Goal: Check status: Check status

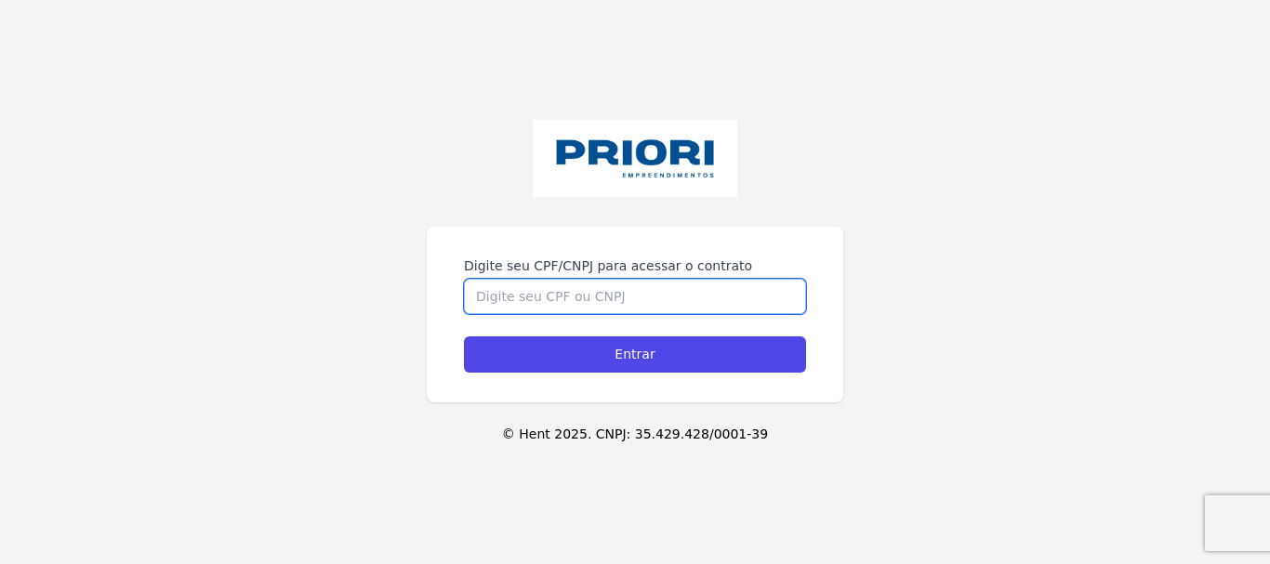
click at [530, 307] on input "Digite seu CPF/CNPJ para acessar o contrato" at bounding box center [635, 296] width 342 height 35
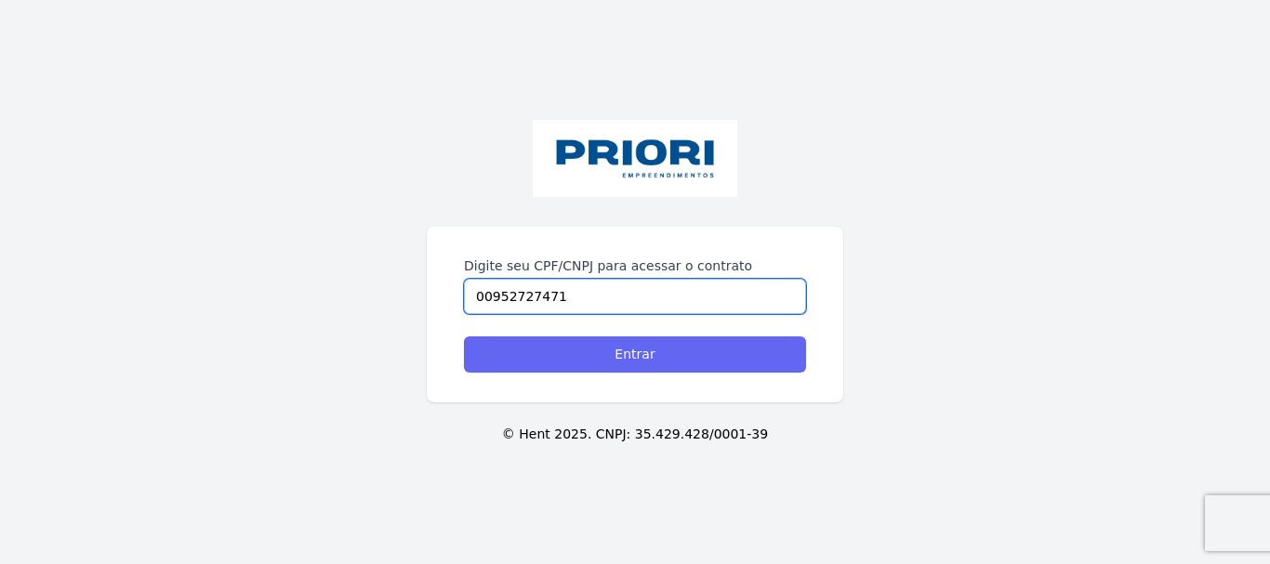
type input "00952727471"
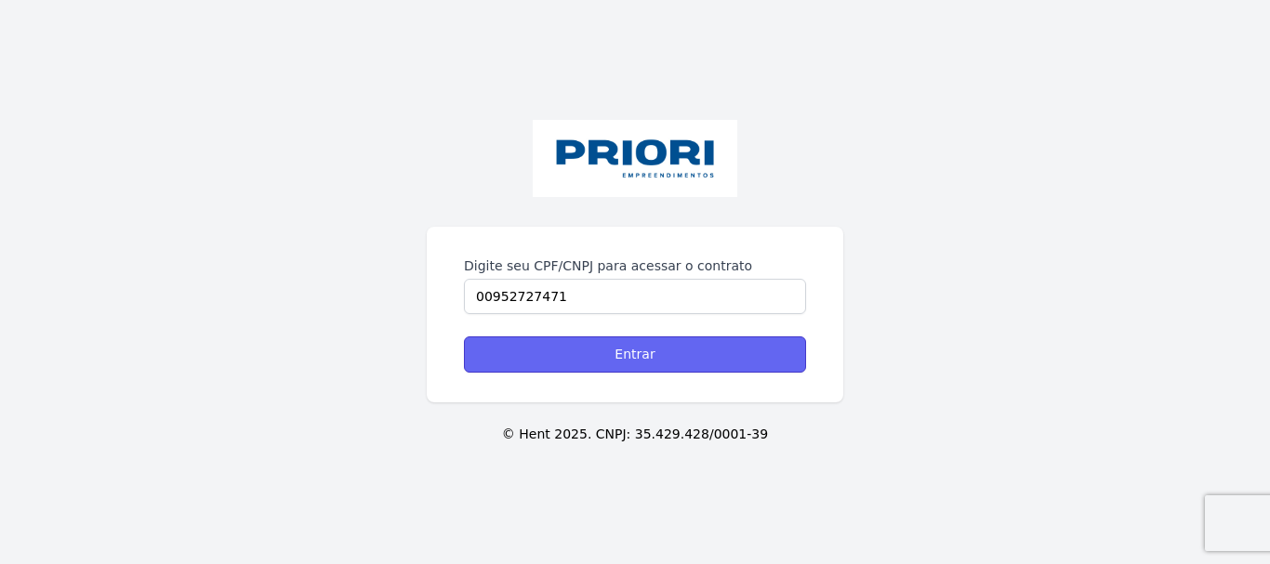
click at [581, 355] on input "Entrar" at bounding box center [635, 354] width 342 height 36
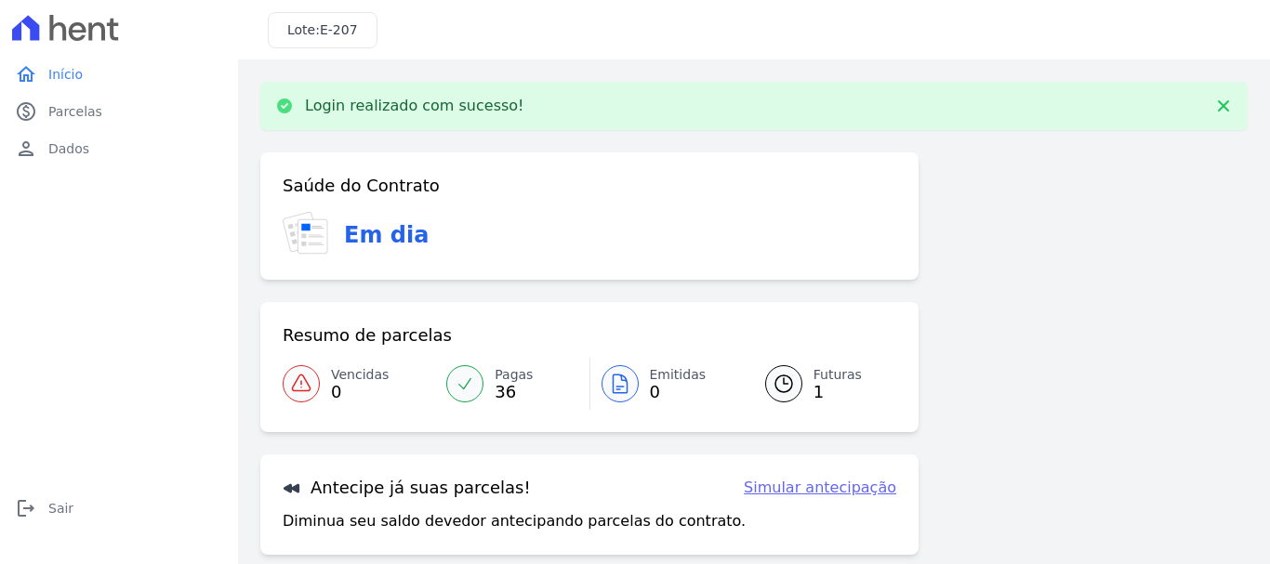
click at [815, 376] on span "Futuras" at bounding box center [837, 375] width 48 height 20
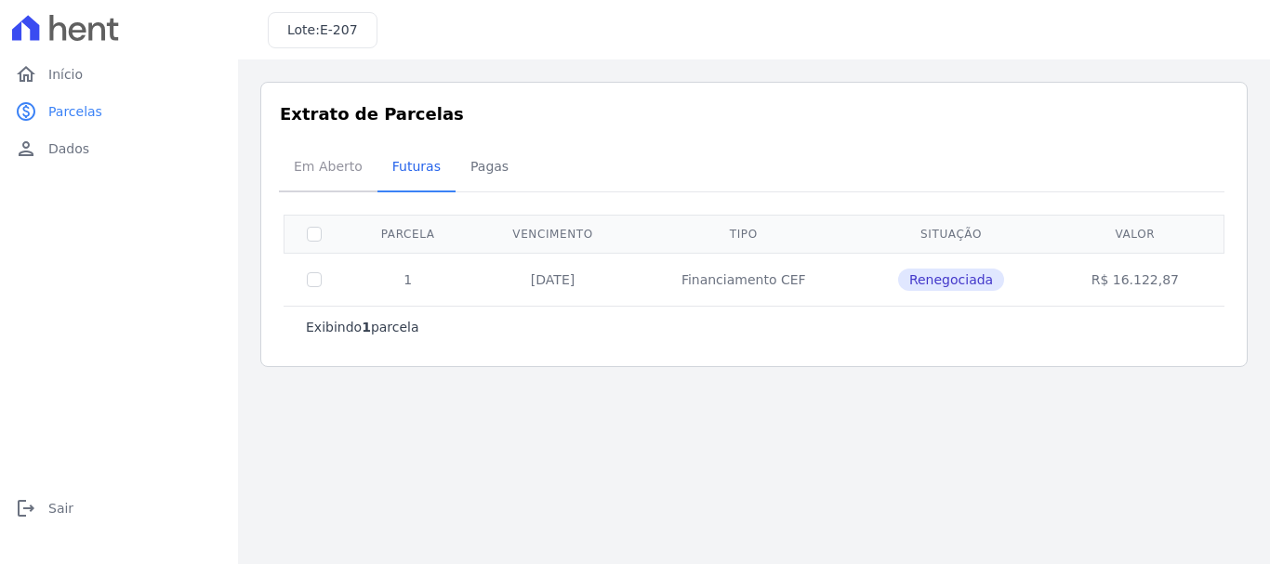
click at [336, 172] on span "Em Aberto" at bounding box center [328, 166] width 91 height 37
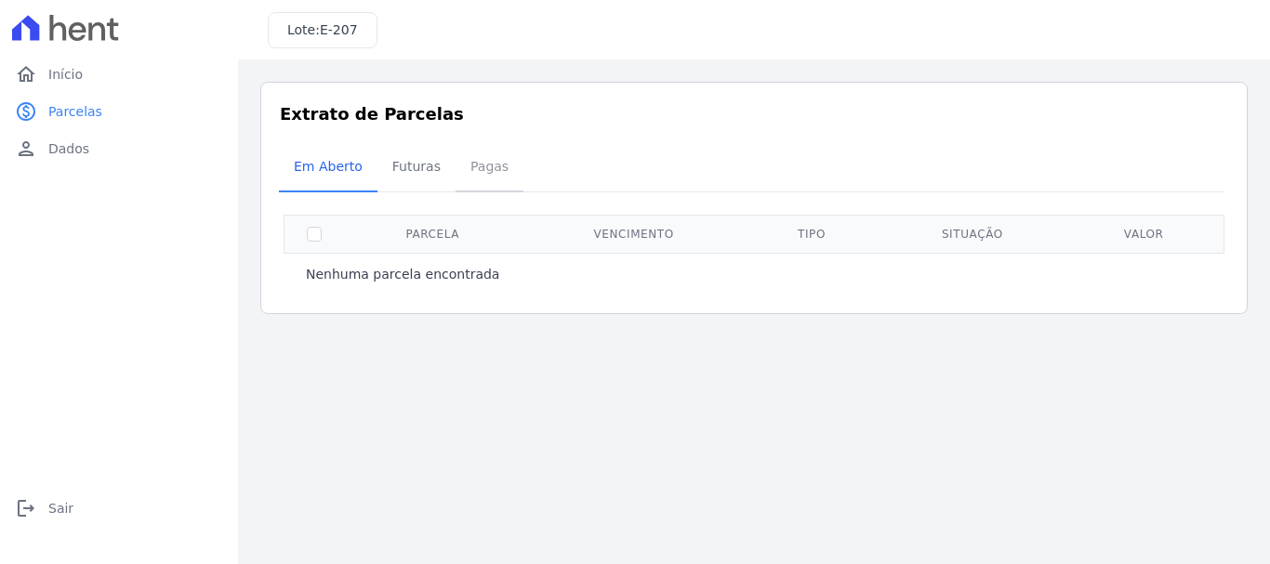
click at [479, 159] on span "Pagas" at bounding box center [489, 166] width 60 height 37
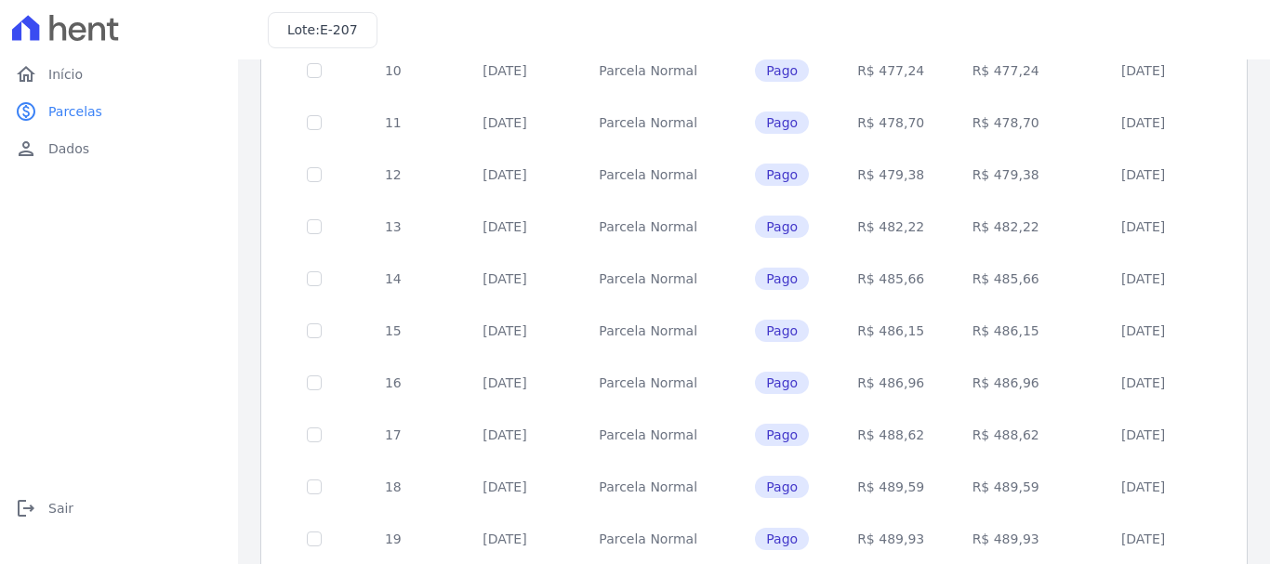
scroll to position [838, 0]
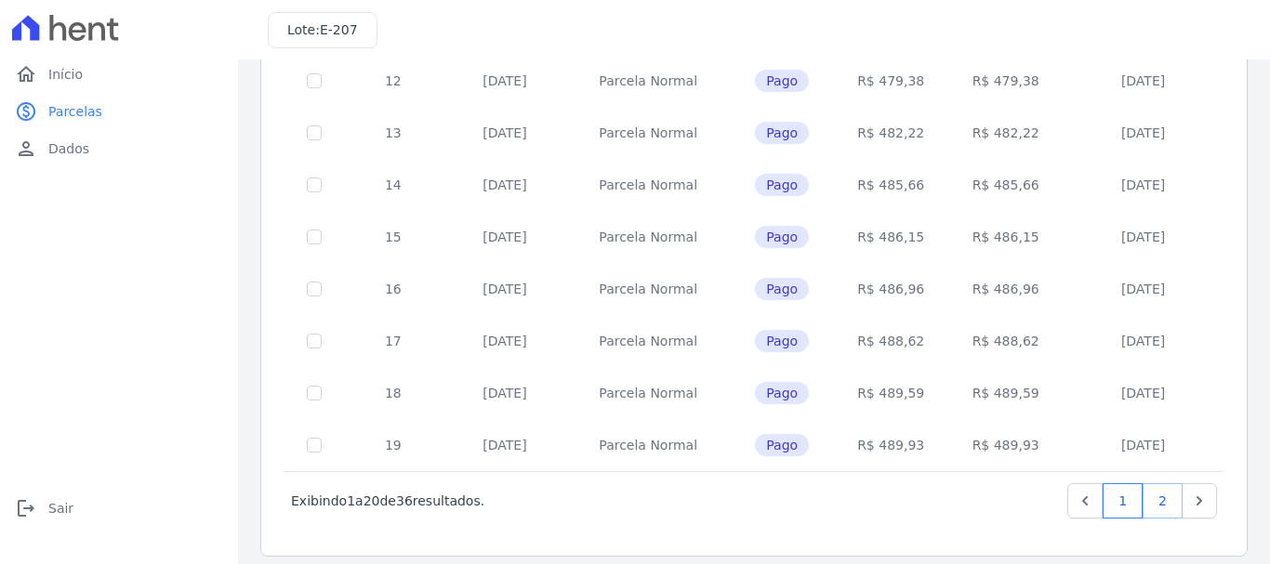
click at [1150, 483] on link "2" at bounding box center [1162, 500] width 40 height 35
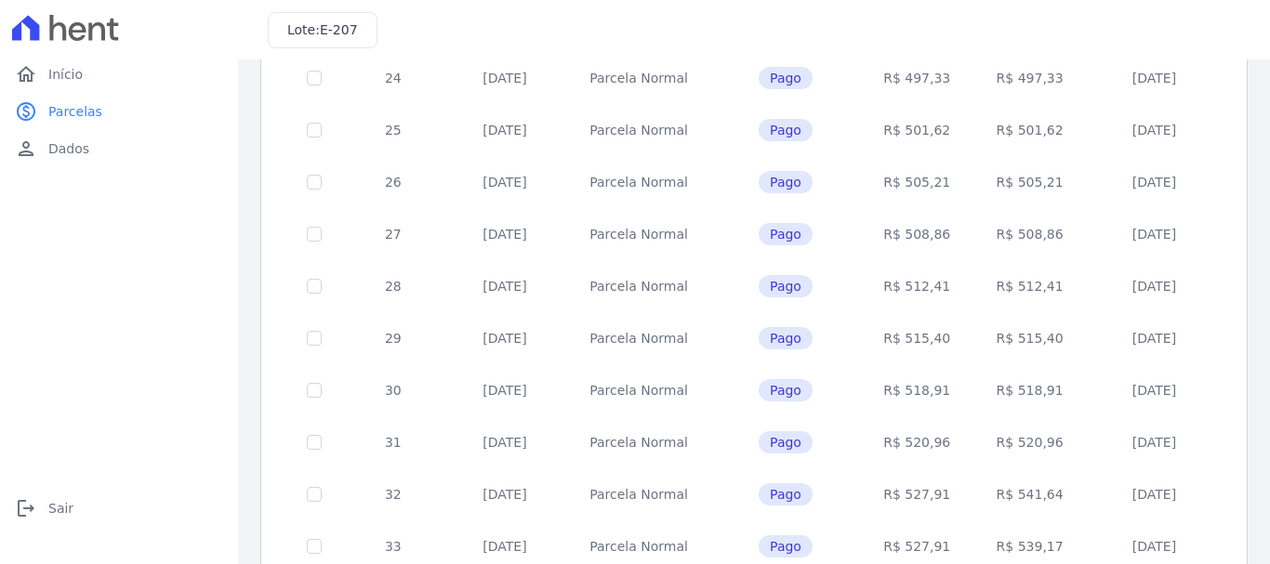
scroll to position [645, 0]
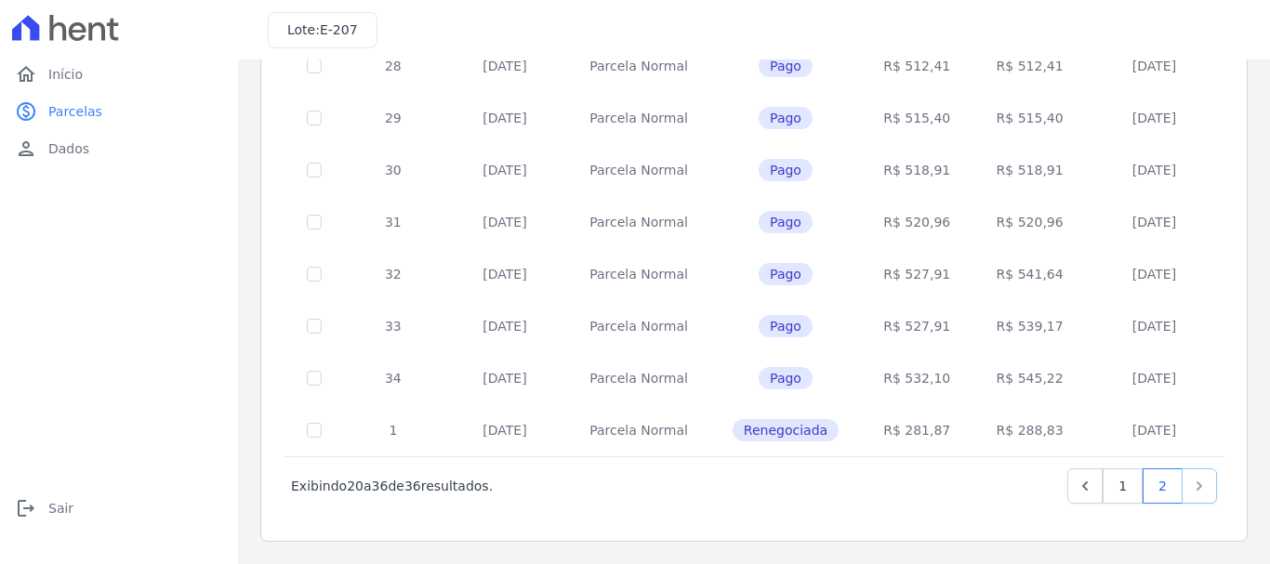
click at [1194, 483] on link "Next" at bounding box center [1198, 485] width 35 height 35
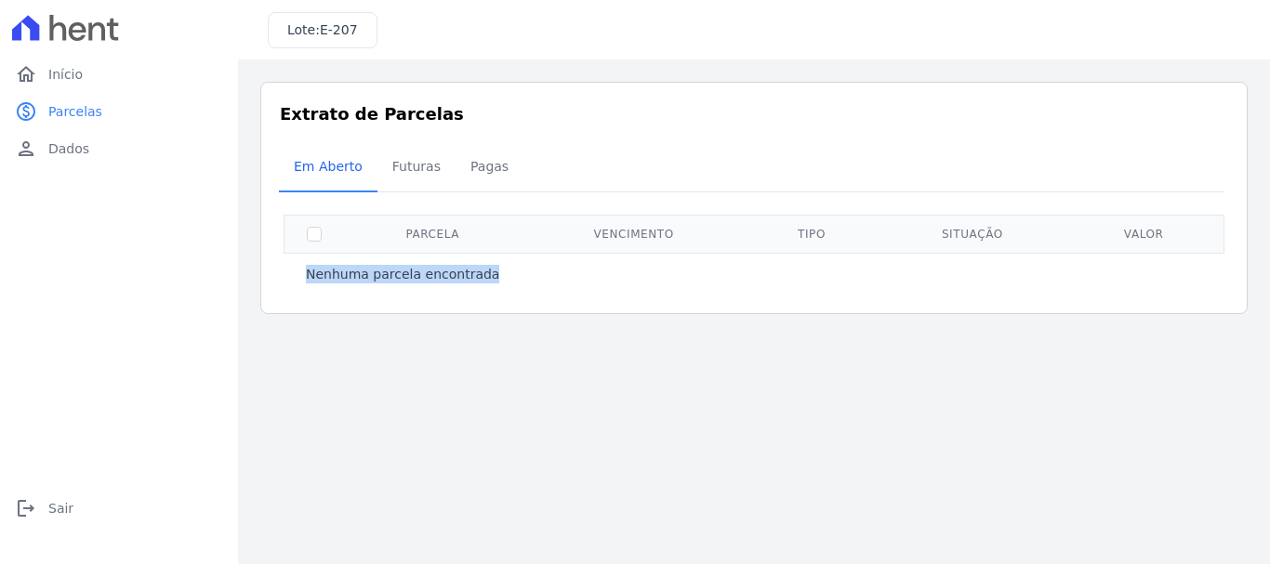
click at [1194, 483] on main "Listagem de parcelas Baixar PDF Extrato de Parcelas Em [GEOGRAPHIC_DATA] Futura…" at bounding box center [754, 311] width 1032 height 505
click at [389, 168] on span "Futuras" at bounding box center [416, 166] width 71 height 37
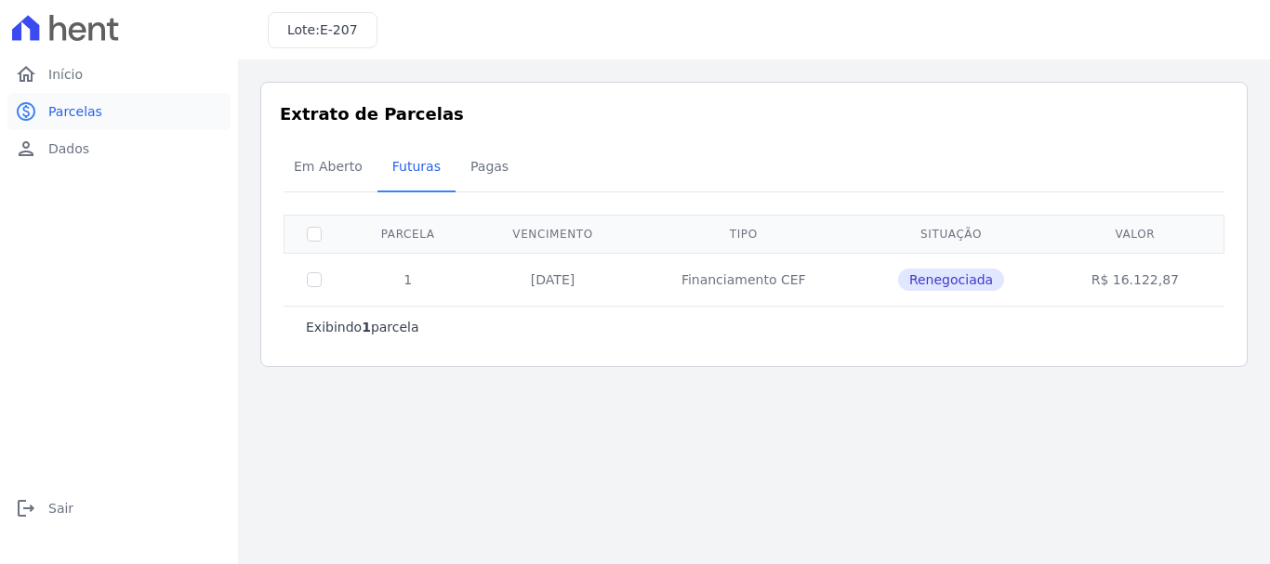
click at [59, 105] on span "Parcelas" at bounding box center [75, 111] width 54 height 19
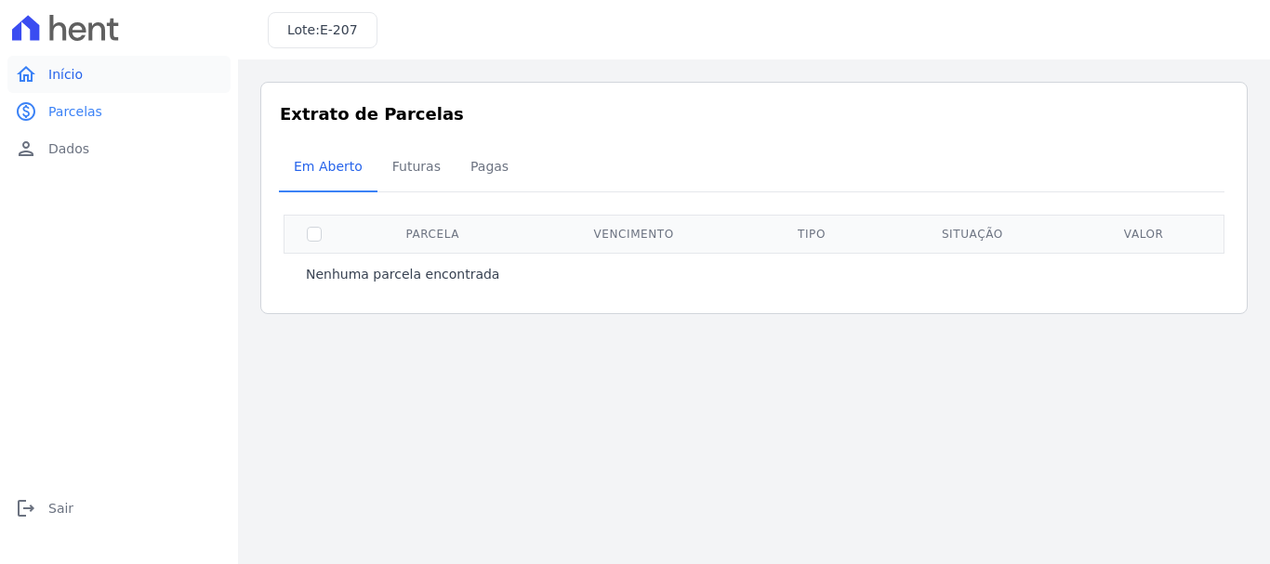
click at [53, 81] on span "Início" at bounding box center [65, 74] width 34 height 19
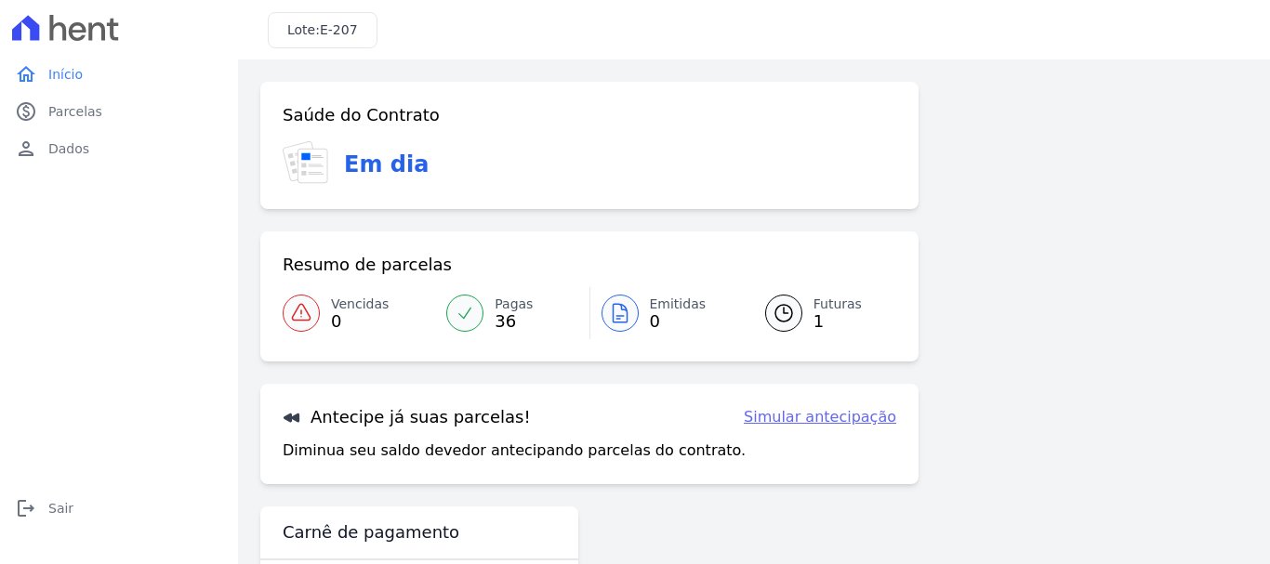
scroll to position [74, 0]
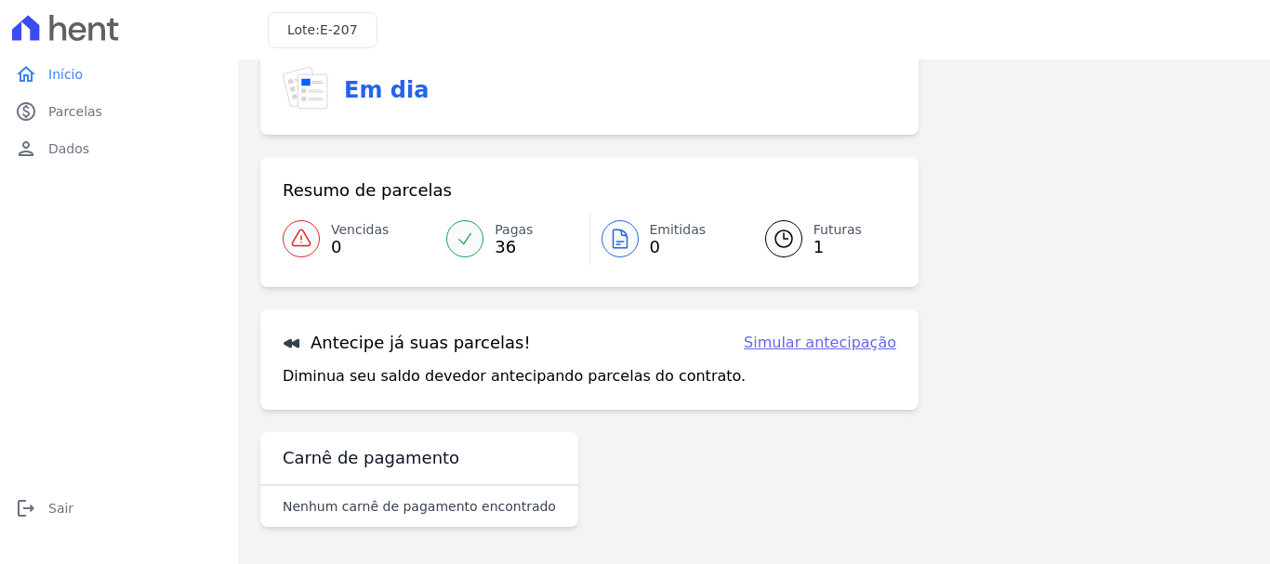
click at [504, 244] on span "36" at bounding box center [513, 247] width 38 height 15
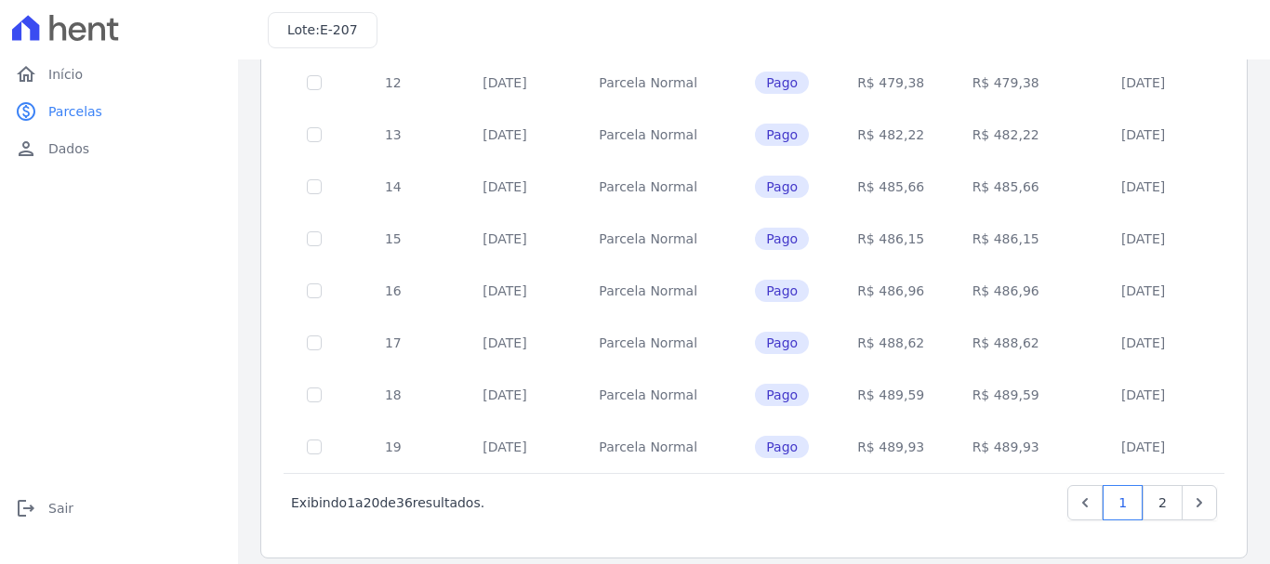
scroll to position [838, 0]
click at [1157, 485] on link "2" at bounding box center [1162, 500] width 40 height 35
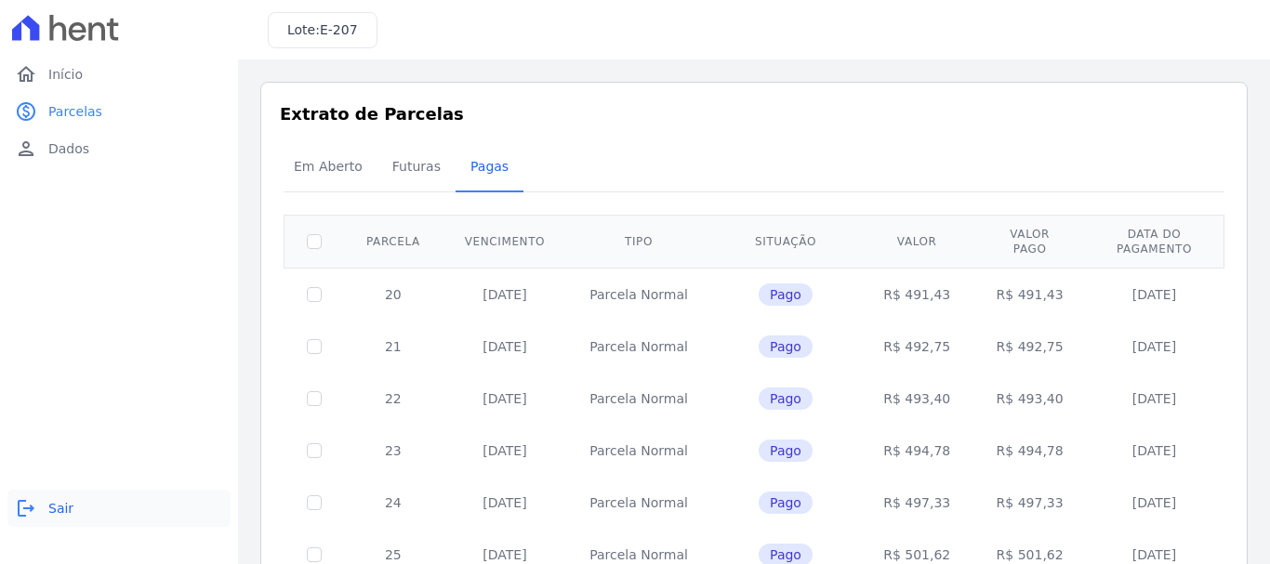
click at [59, 508] on span "Sair" at bounding box center [60, 508] width 25 height 19
